Goal: Information Seeking & Learning: Learn about a topic

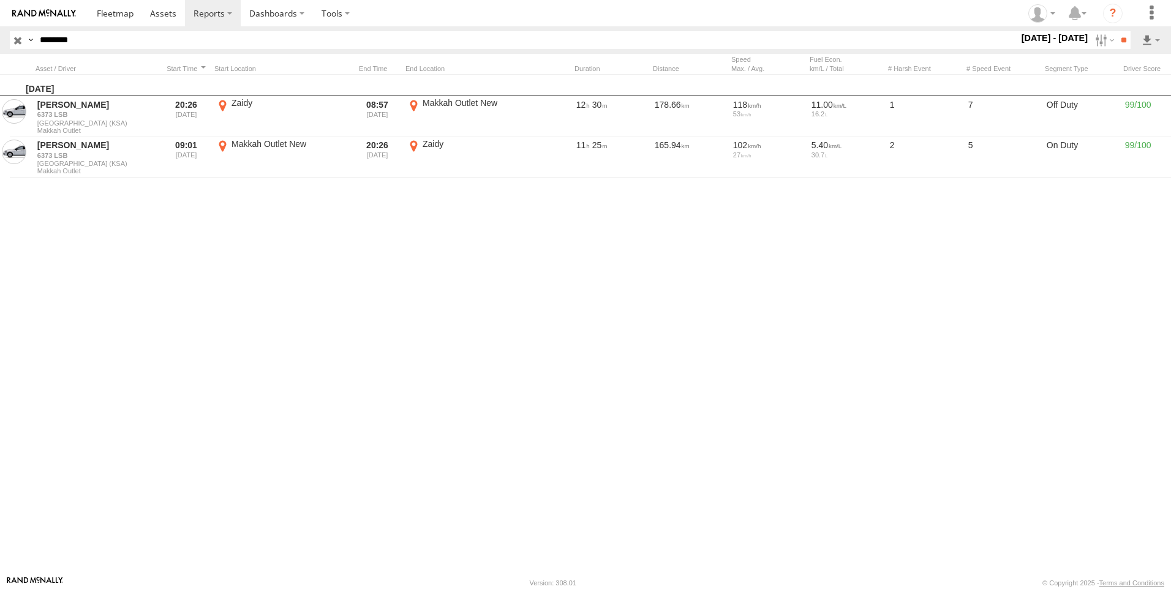
click at [173, 39] on input "********" at bounding box center [527, 40] width 984 height 18
paste input "text"
type input "********"
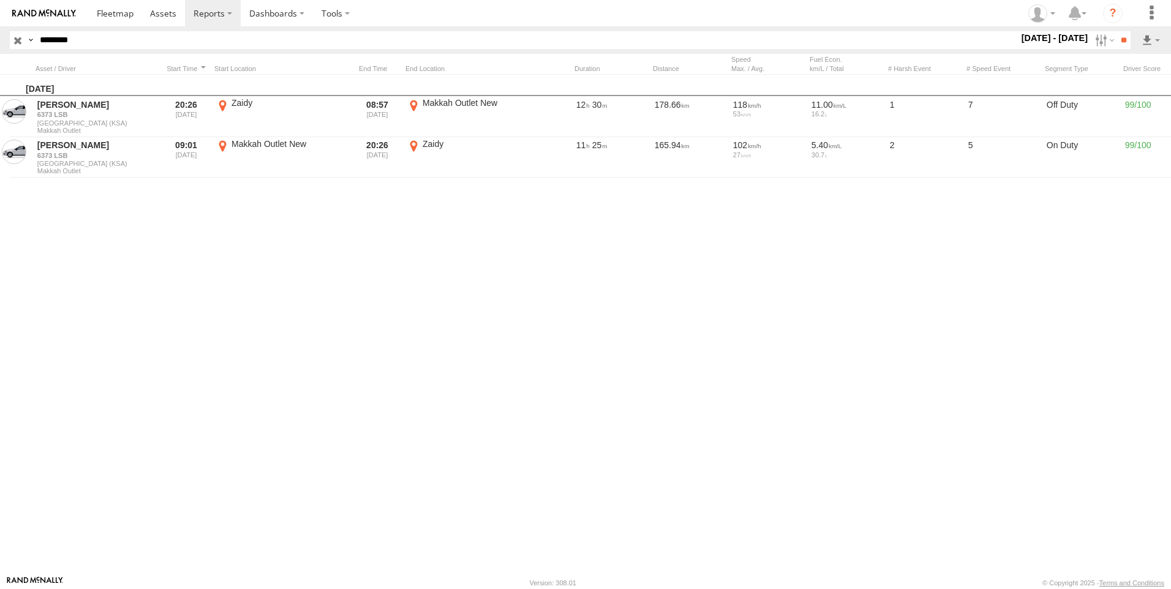
click at [1135, 31] on header "Search Query Asset ID Asset Label Registration Manufacturer Model VIN Job ID" at bounding box center [585, 40] width 1171 height 28
click at [1129, 39] on input "**" at bounding box center [1123, 40] width 14 height 18
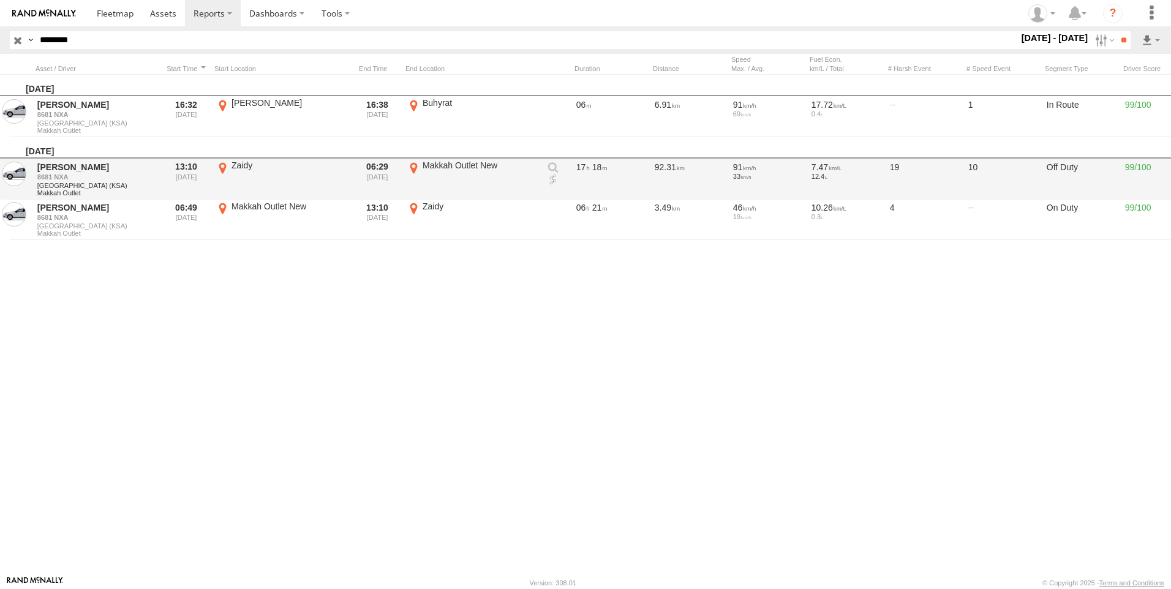
click at [555, 177] on link at bounding box center [553, 180] width 12 height 12
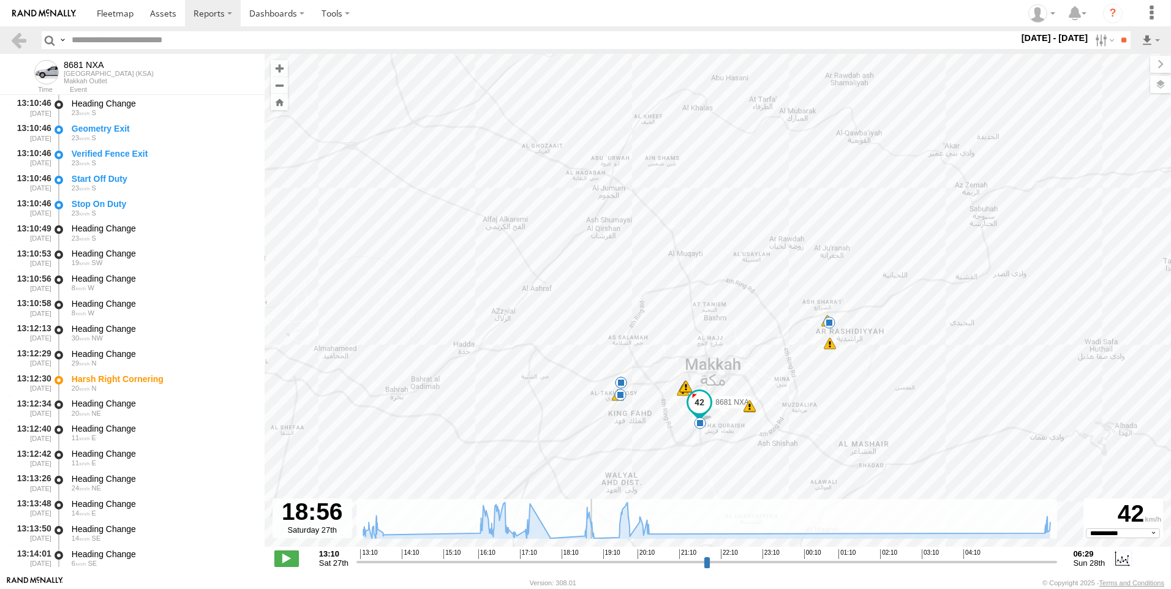
select select "**********"
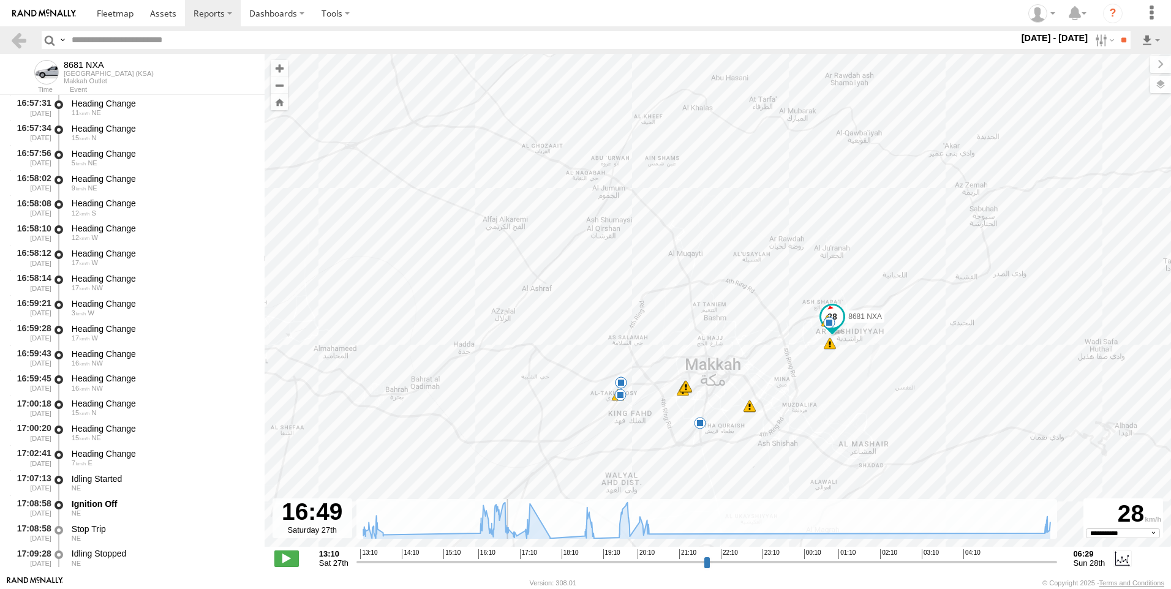
click at [508, 561] on input "range" at bounding box center [706, 562] width 701 height 12
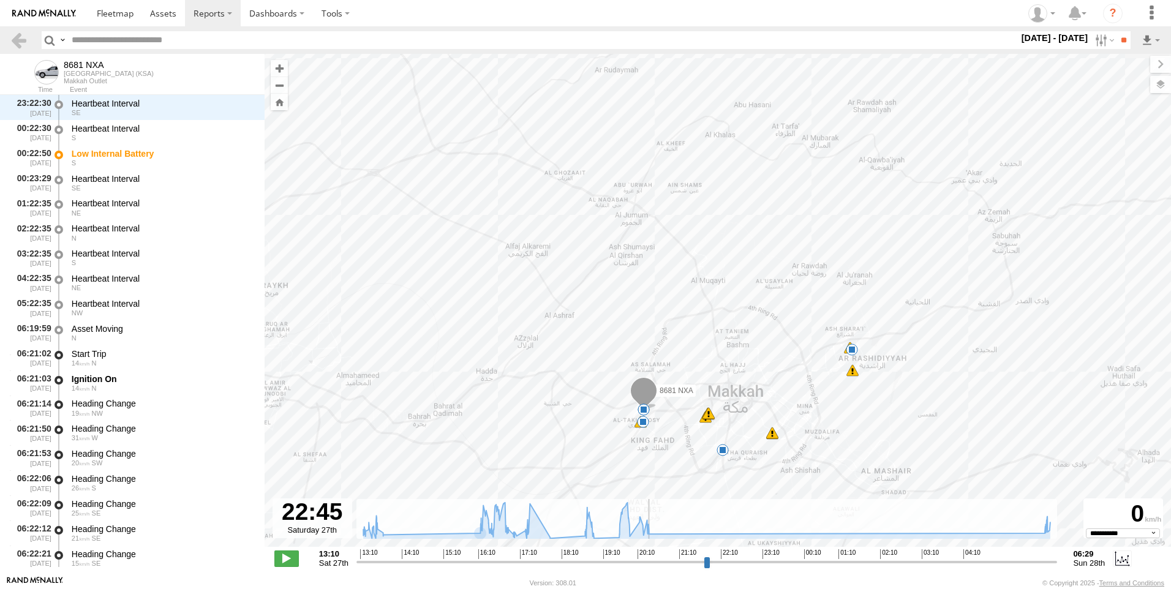
drag, startPoint x: 512, startPoint y: 565, endPoint x: 745, endPoint y: 582, distance: 233.4
click at [744, 568] on input "range" at bounding box center [706, 562] width 701 height 12
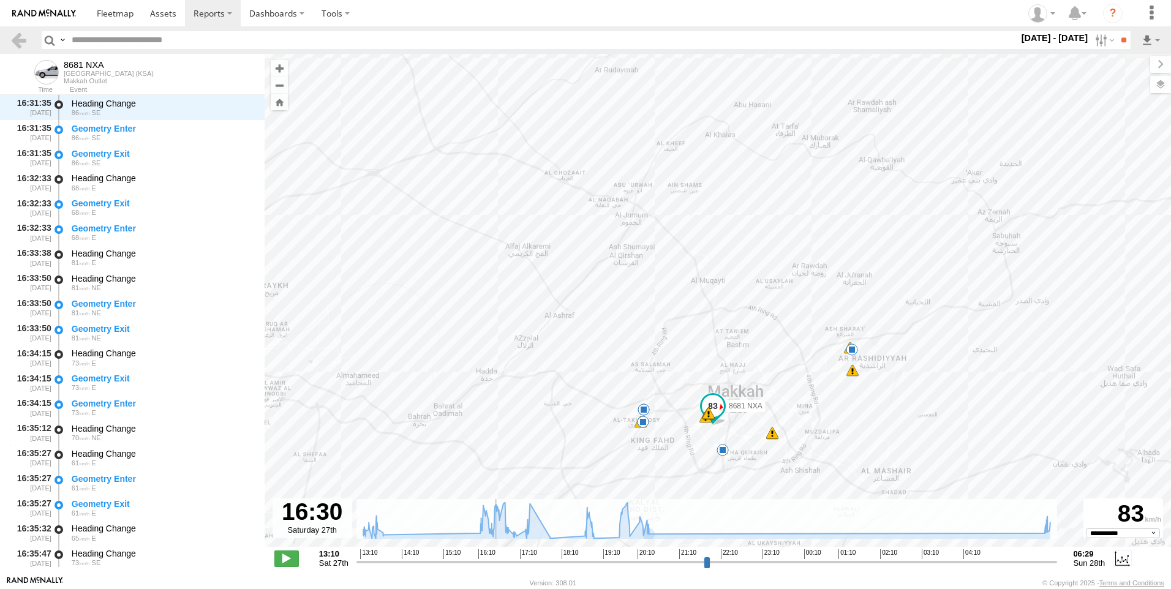
drag, startPoint x: 746, startPoint y: 561, endPoint x: 493, endPoint y: 571, distance: 253.1
click at [493, 568] on input "range" at bounding box center [706, 562] width 701 height 12
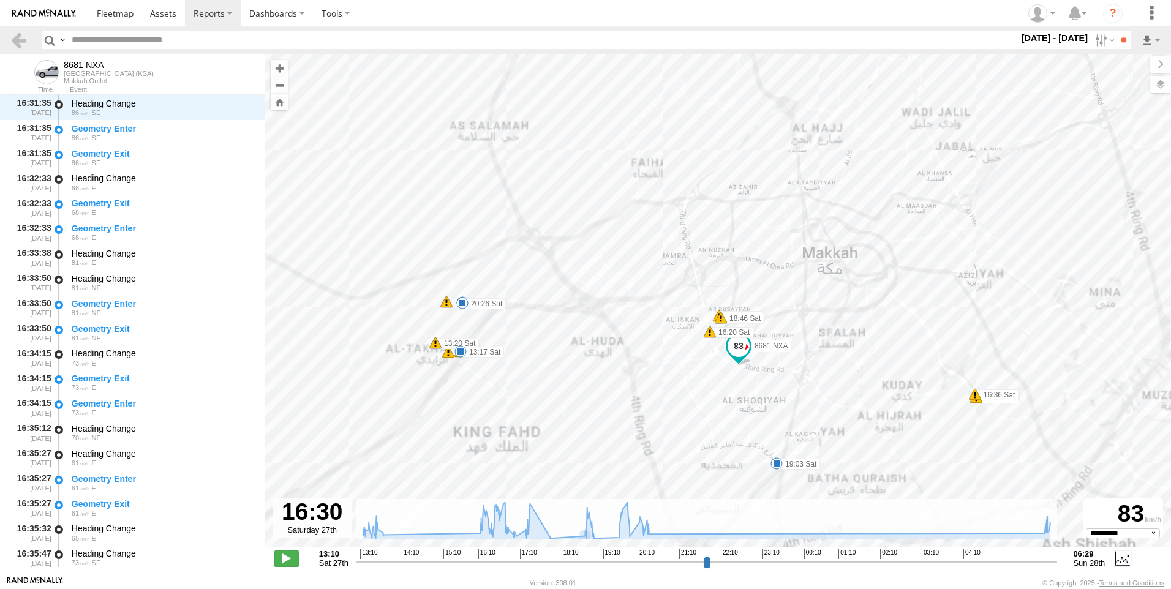
drag, startPoint x: 650, startPoint y: 370, endPoint x: 641, endPoint y: 330, distance: 40.9
click at [641, 331] on div "8681 NXA 13:17 [DEMOGRAPHIC_DATA] 13:45 Sat 16:20 Sat 16:23 Sat 16:23 Sat 16:36…" at bounding box center [718, 307] width 906 height 506
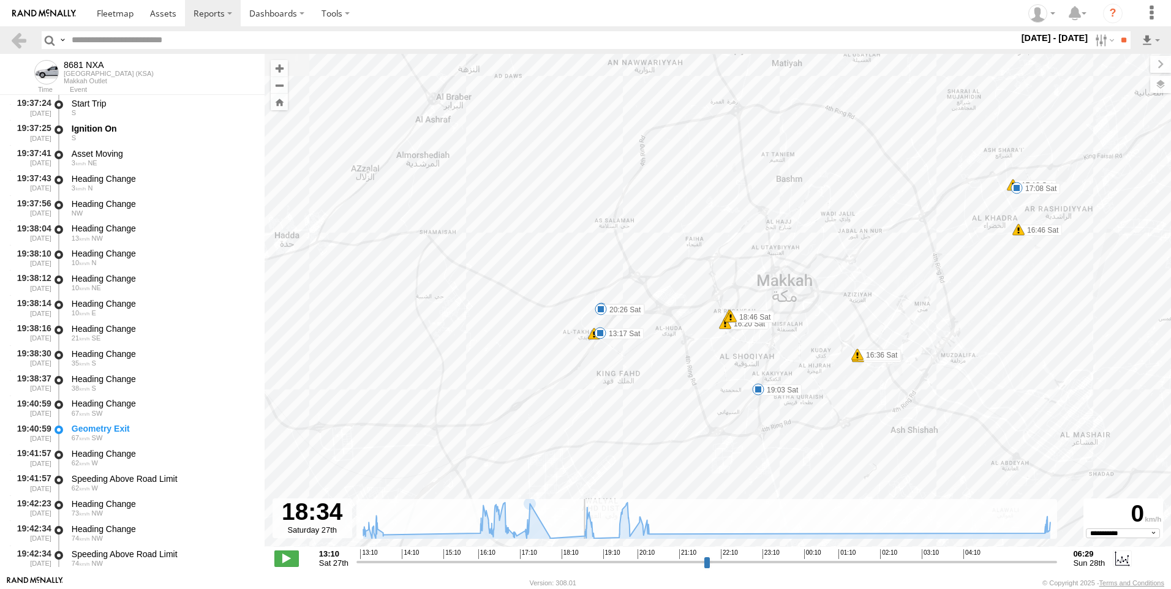
scroll to position [6456, 0]
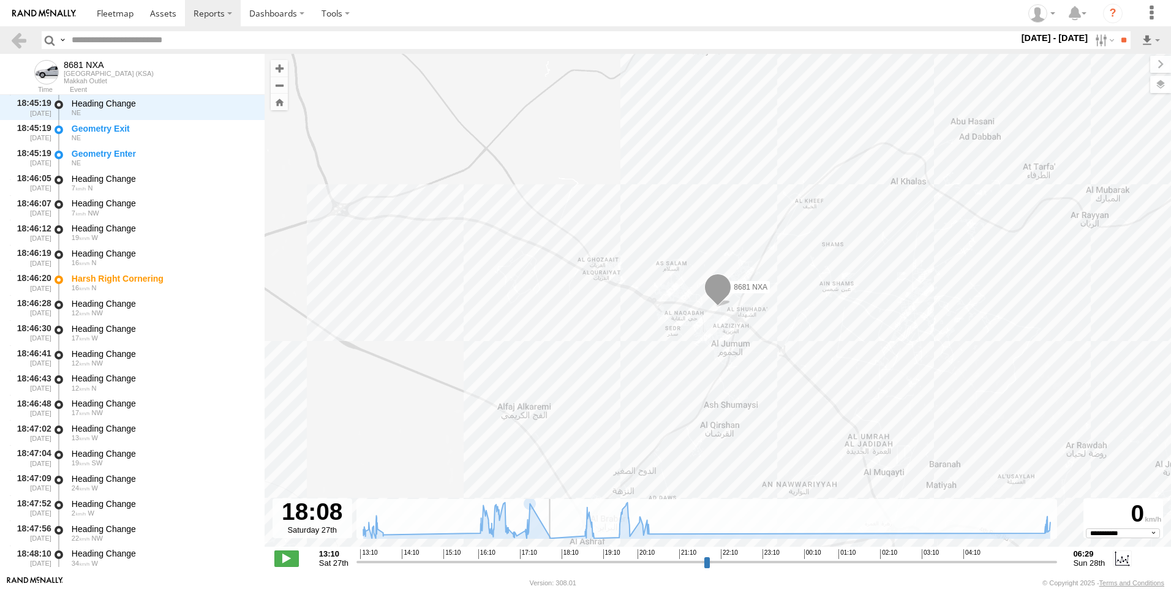
drag, startPoint x: 496, startPoint y: 560, endPoint x: 623, endPoint y: 472, distance: 155.3
click at [567, 568] on input "range" at bounding box center [706, 562] width 701 height 12
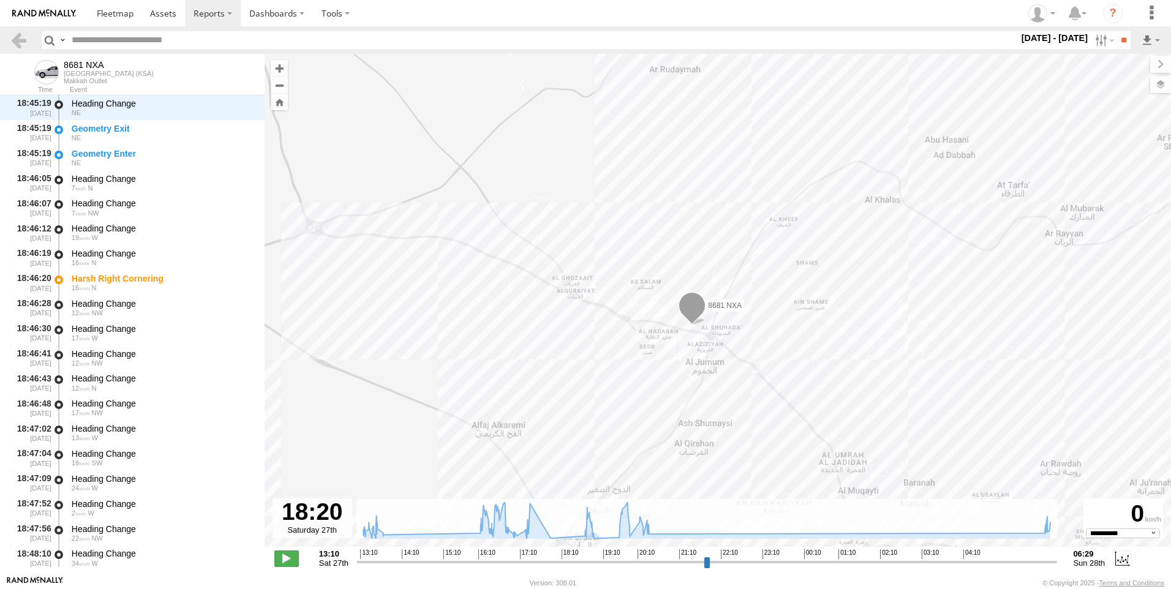
drag, startPoint x: 705, startPoint y: 288, endPoint x: 687, endPoint y: 247, distance: 45.0
click at [687, 247] on div "8681 NXA 13:17 Sat 13:45 Sat 16:20 Sat 16:23 Sat 16:23 Sat 16:36 Sat 16:36 Sat …" at bounding box center [718, 307] width 906 height 506
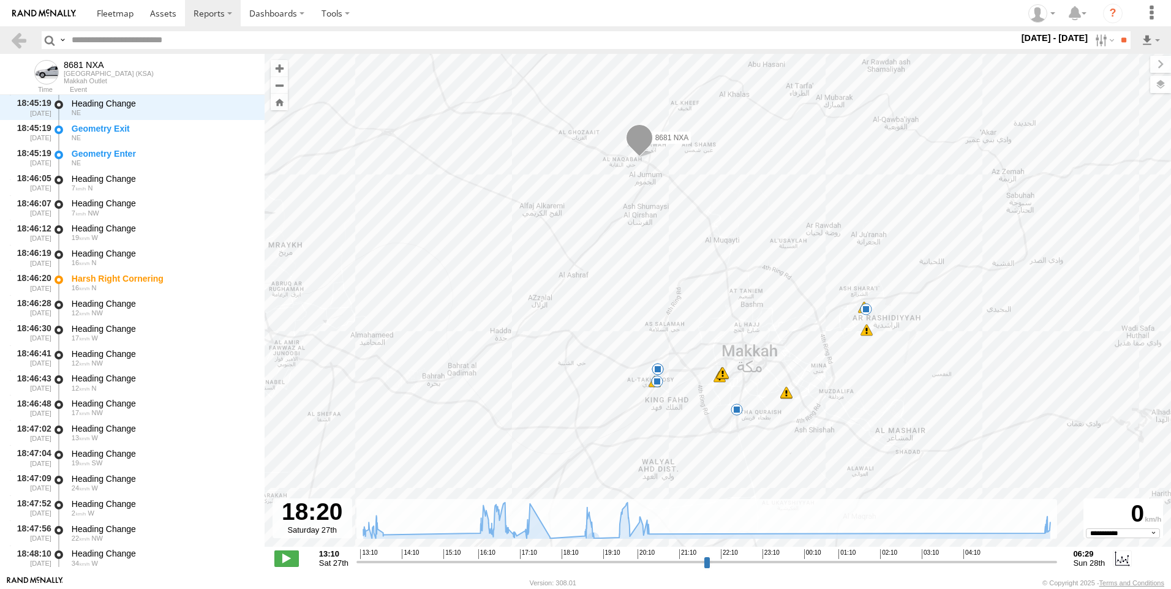
drag, startPoint x: 739, startPoint y: 313, endPoint x: 685, endPoint y: 272, distance: 67.7
click at [685, 272] on div "8681 NXA 13:17 Sat 13:45 Sat 16:20 Sat 16:23 Sat 16:23 Sat 16:36 Sat 16:36 Sat …" at bounding box center [718, 307] width 906 height 506
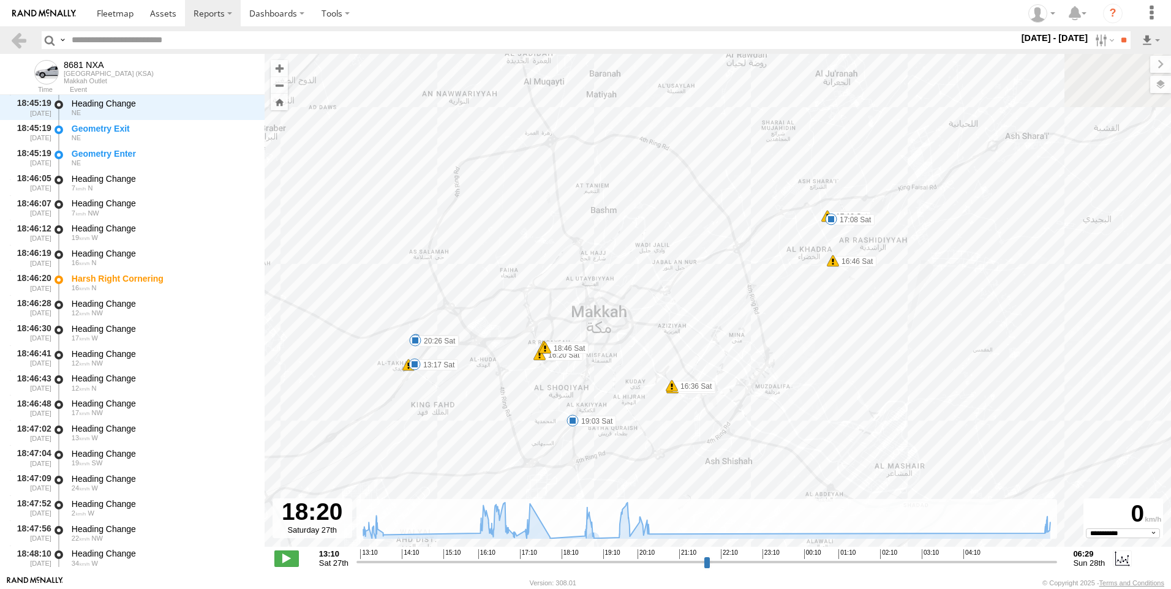
drag, startPoint x: 781, startPoint y: 337, endPoint x: 723, endPoint y: 457, distance: 133.9
click at [724, 457] on div "8681 NXA 13:17 Sat 13:45 Sat 16:20 Sat 16:23 Sat 16:23 Sat 16:36 Sat 16:36 Sat …" at bounding box center [718, 307] width 906 height 506
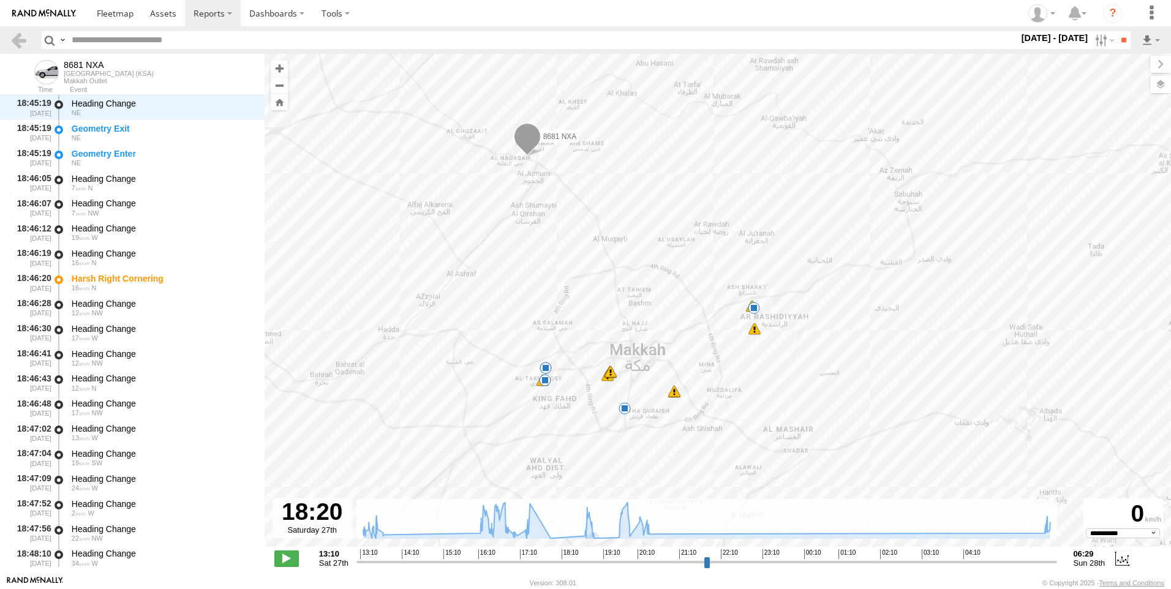
drag, startPoint x: 667, startPoint y: 313, endPoint x: 720, endPoint y: 323, distance: 54.2
click at [719, 323] on div "8681 NXA 13:17 Sat 13:45 Sat 16:20 Sat 16:23 Sat 16:23 Sat 16:36 Sat 16:36 Sat …" at bounding box center [718, 307] width 906 height 506
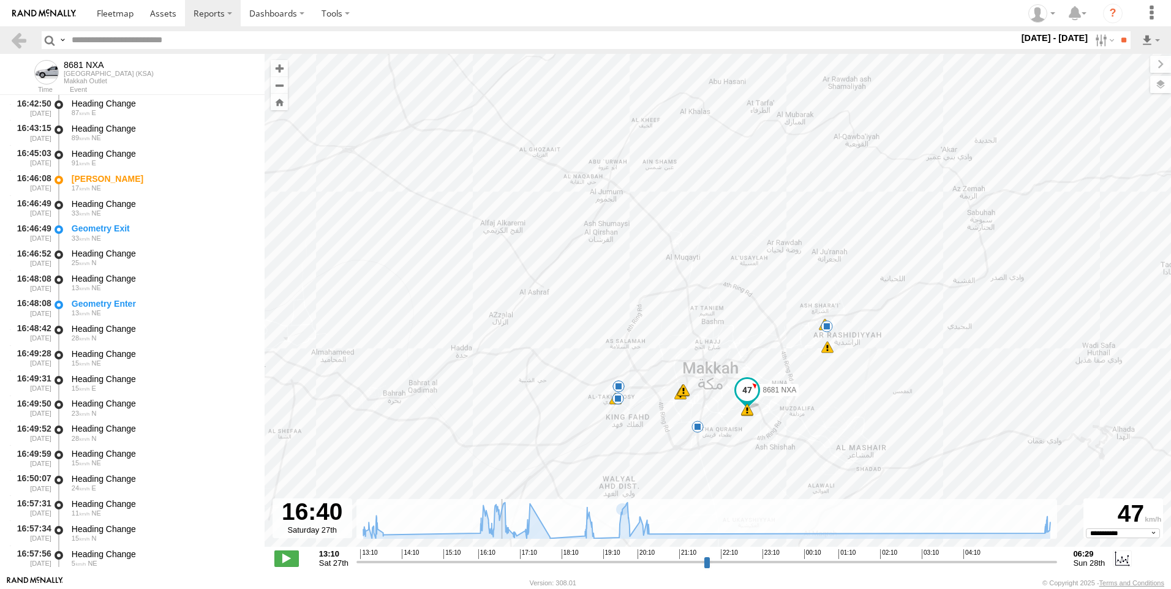
drag, startPoint x: 568, startPoint y: 559, endPoint x: 513, endPoint y: 598, distance: 67.1
click at [513, 568] on input "range" at bounding box center [706, 562] width 701 height 12
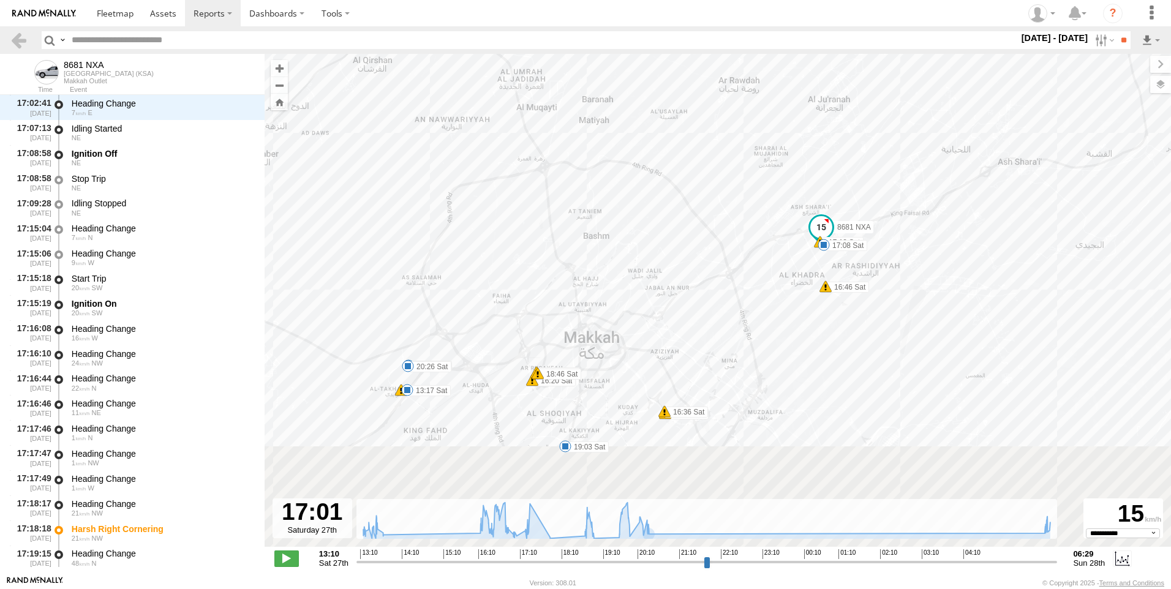
drag, startPoint x: 747, startPoint y: 427, endPoint x: 695, endPoint y: 214, distance: 219.5
click at [696, 221] on div "8681 NXA 13:17 Sat 13:45 Sat 16:20 Sat 16:23 Sat 16:23 Sat 16:36 Sat 16:36 Sat …" at bounding box center [718, 307] width 906 height 506
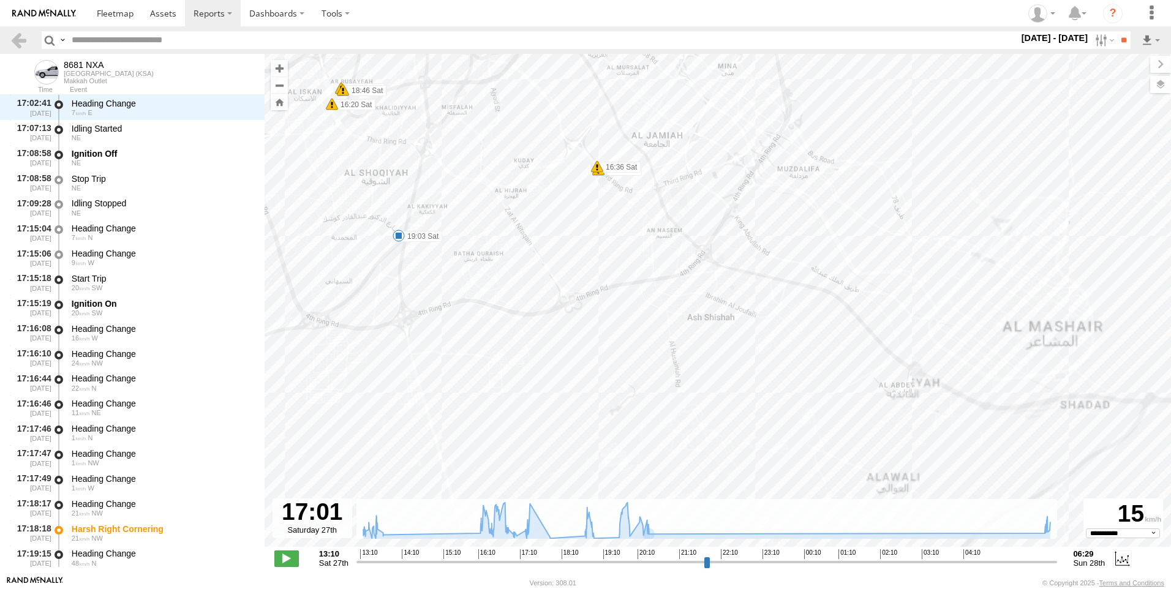
drag, startPoint x: 687, startPoint y: 251, endPoint x: 725, endPoint y: 408, distance: 161.8
click at [725, 408] on div "8681 NXA 13:17 Sat 13:45 Sat 16:20 Sat 16:23 Sat 16:23 Sat 16:36 Sat 16:36 Sat …" at bounding box center [718, 307] width 906 height 506
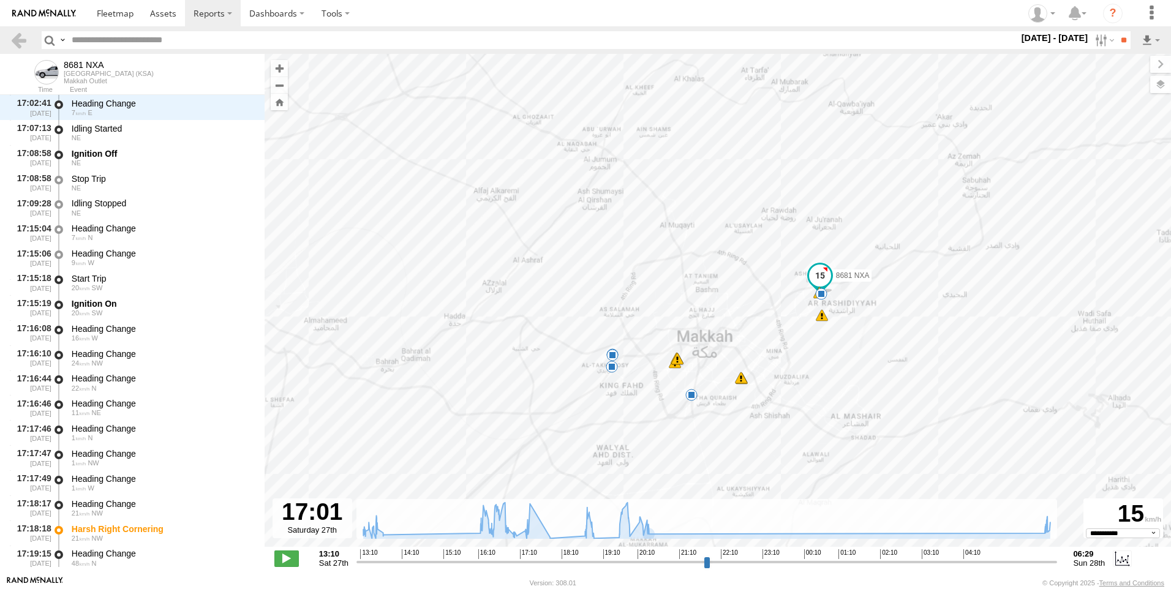
drag, startPoint x: 790, startPoint y: 290, endPoint x: 721, endPoint y: 366, distance: 102.3
click at [734, 363] on div "8681 NXA 13:17 Sat 13:45 Sat 16:20 Sat 16:23 Sat 16:23 Sat 16:36 Sat 16:36 Sat …" at bounding box center [718, 307] width 906 height 506
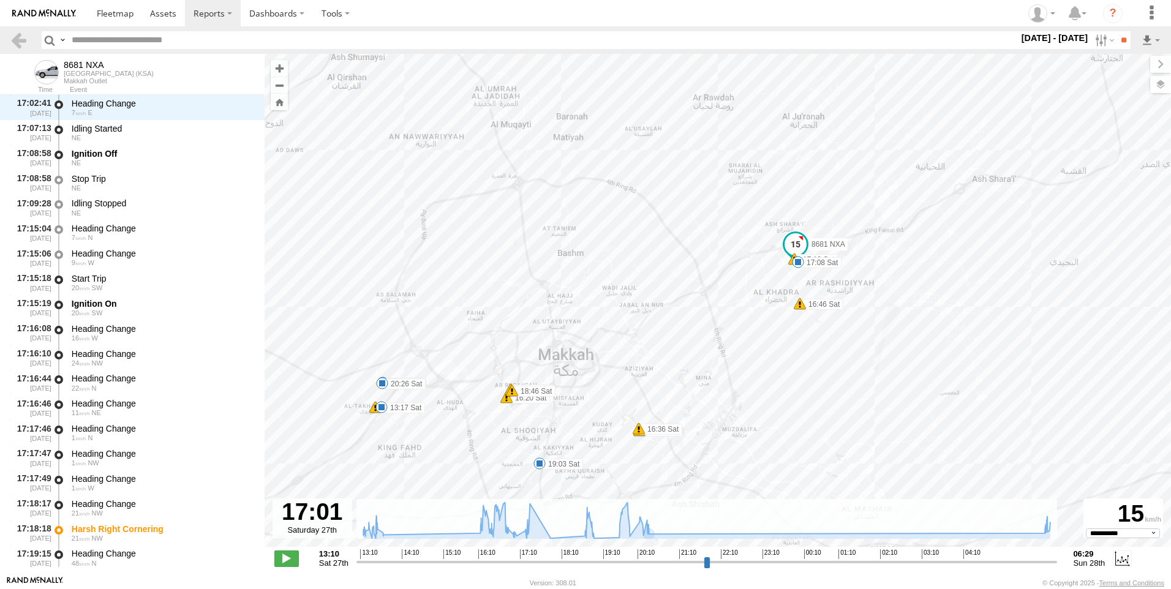
drag, startPoint x: 724, startPoint y: 274, endPoint x: 649, endPoint y: 275, distance: 75.3
click at [649, 274] on div "8681 NXA 13:17 Sat 13:45 Sat 16:20 Sat 16:23 Sat 16:23 Sat 16:36 Sat 16:36 Sat …" at bounding box center [718, 307] width 906 height 506
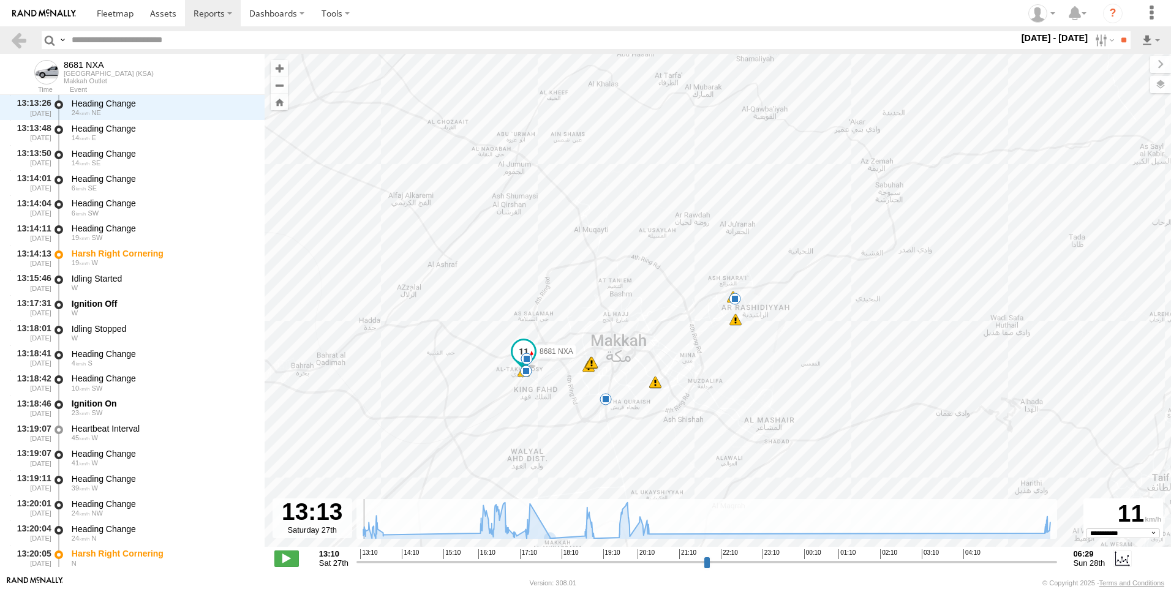
scroll to position [0, 0]
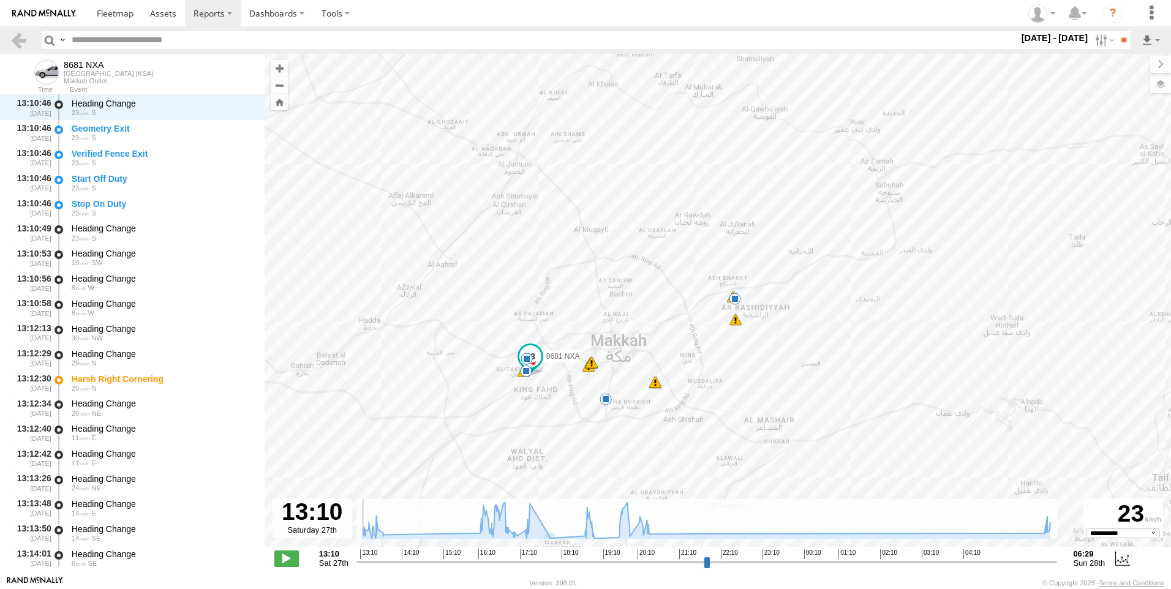
drag, startPoint x: 512, startPoint y: 564, endPoint x: 362, endPoint y: 458, distance: 183.7
type input "**********"
click at [356, 556] on input "range" at bounding box center [706, 562] width 701 height 12
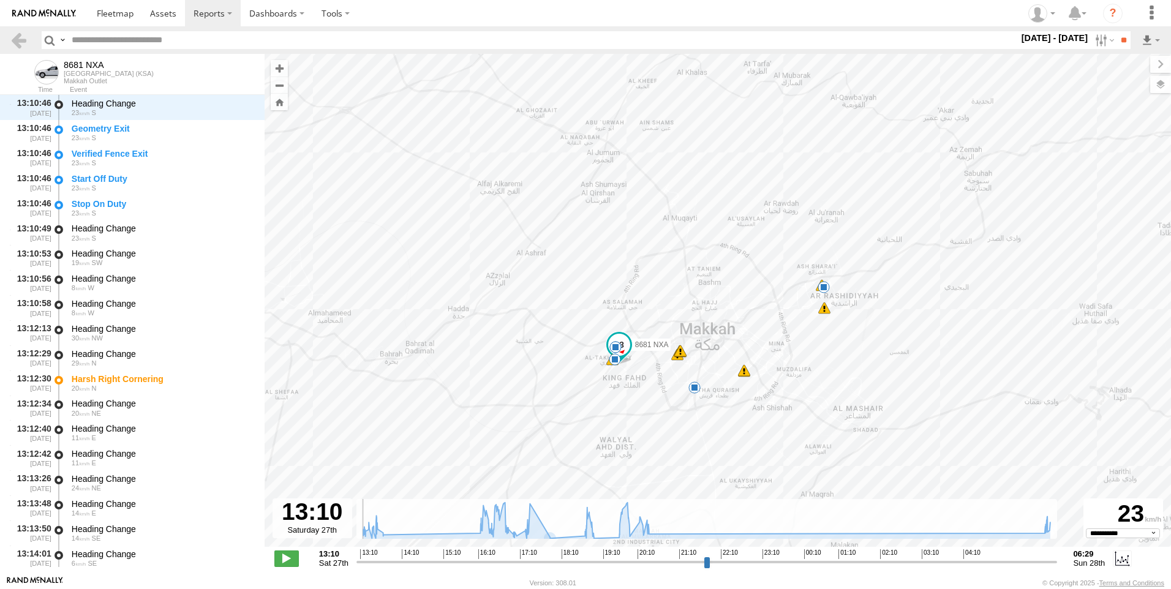
drag, startPoint x: 356, startPoint y: 237, endPoint x: 447, endPoint y: 243, distance: 90.8
click at [442, 242] on div "8681 NXA 13:17 Sat 13:45 Sat 16:20 Sat 16:23 Sat 16:23 Sat 16:36 Sat 16:36 Sat …" at bounding box center [718, 307] width 906 height 506
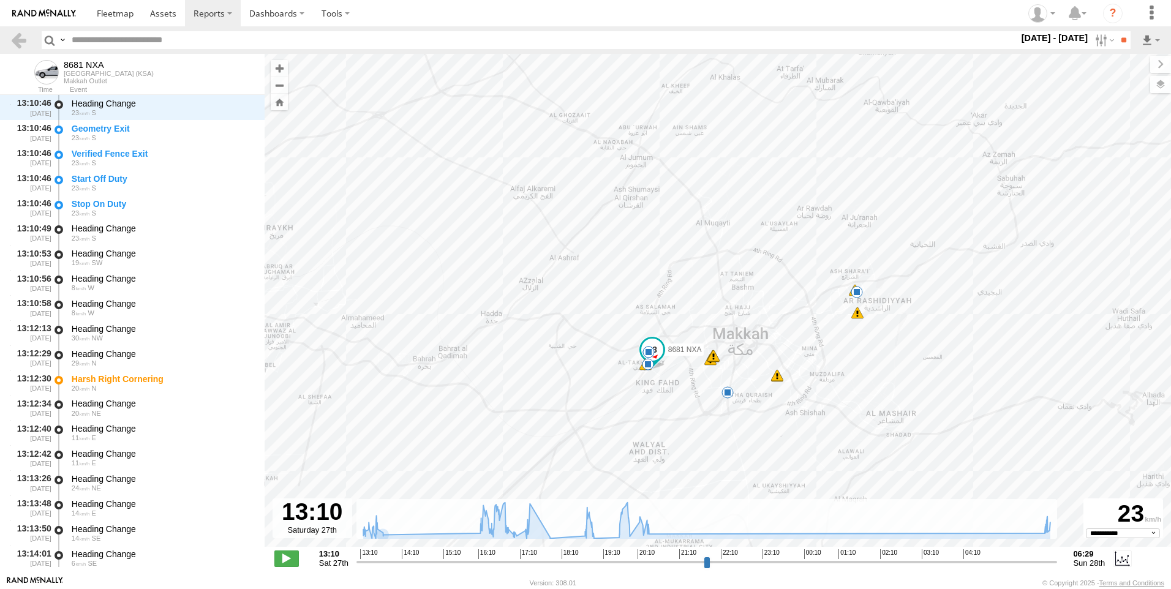
drag, startPoint x: 358, startPoint y: 561, endPoint x: 334, endPoint y: 562, distance: 23.3
click at [356, 562] on input "range" at bounding box center [706, 562] width 701 height 12
click at [441, 229] on div "8681 NXA 13:17 Sat 13:45 Sat 16:20 Sat 16:23 Sat 16:23 Sat 16:36 Sat 16:36 Sat …" at bounding box center [718, 307] width 906 height 506
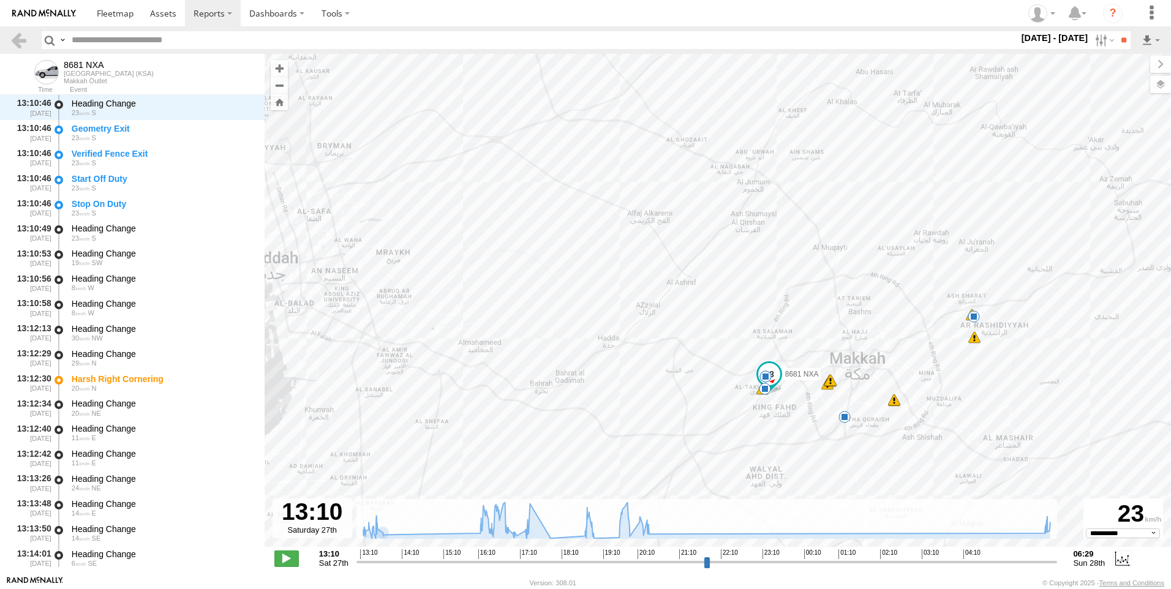
drag, startPoint x: 472, startPoint y: 247, endPoint x: 527, endPoint y: 255, distance: 56.2
click at [530, 255] on div "8681 NXA 13:17 Sat 13:45 Sat 16:20 Sat 16:23 Sat 16:23 Sat 16:36 Sat 16:36 Sat …" at bounding box center [718, 307] width 906 height 506
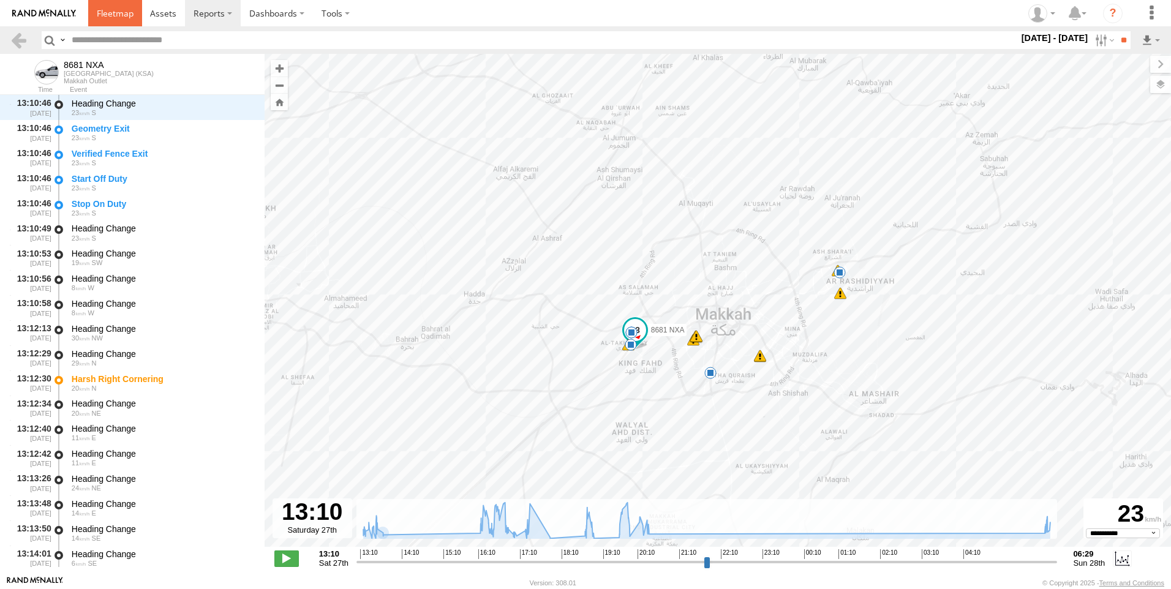
drag, startPoint x: 101, startPoint y: 13, endPoint x: 105, endPoint y: 19, distance: 7.0
click at [101, 13] on span at bounding box center [115, 13] width 37 height 12
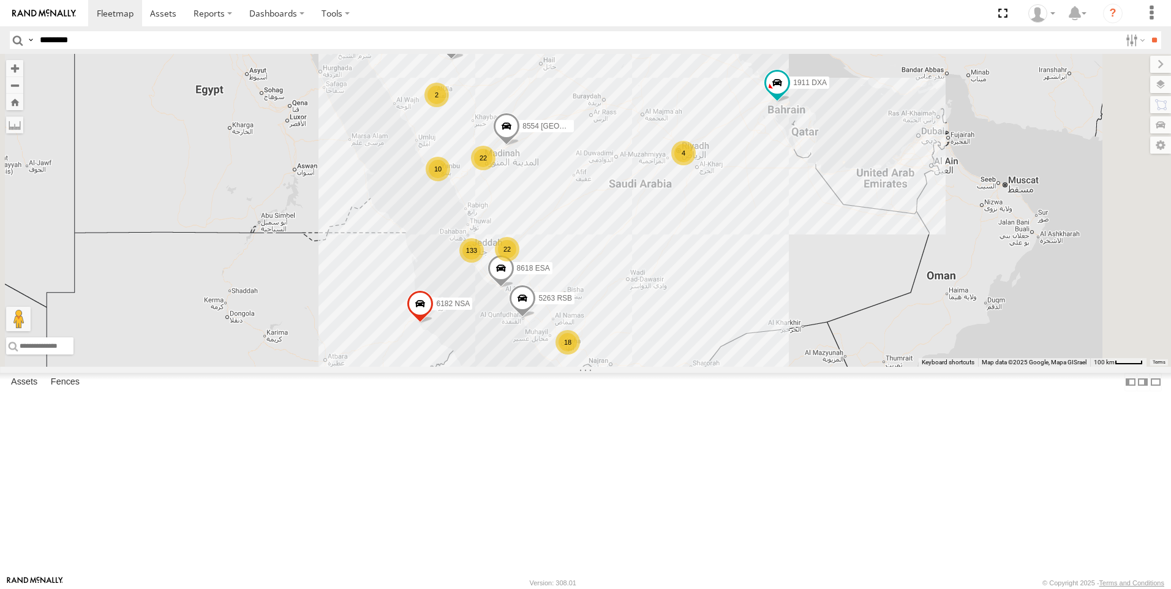
type input "********"
click at [22, 43] on input "button" at bounding box center [18, 40] width 16 height 18
